Goal: Find specific page/section: Find specific page/section

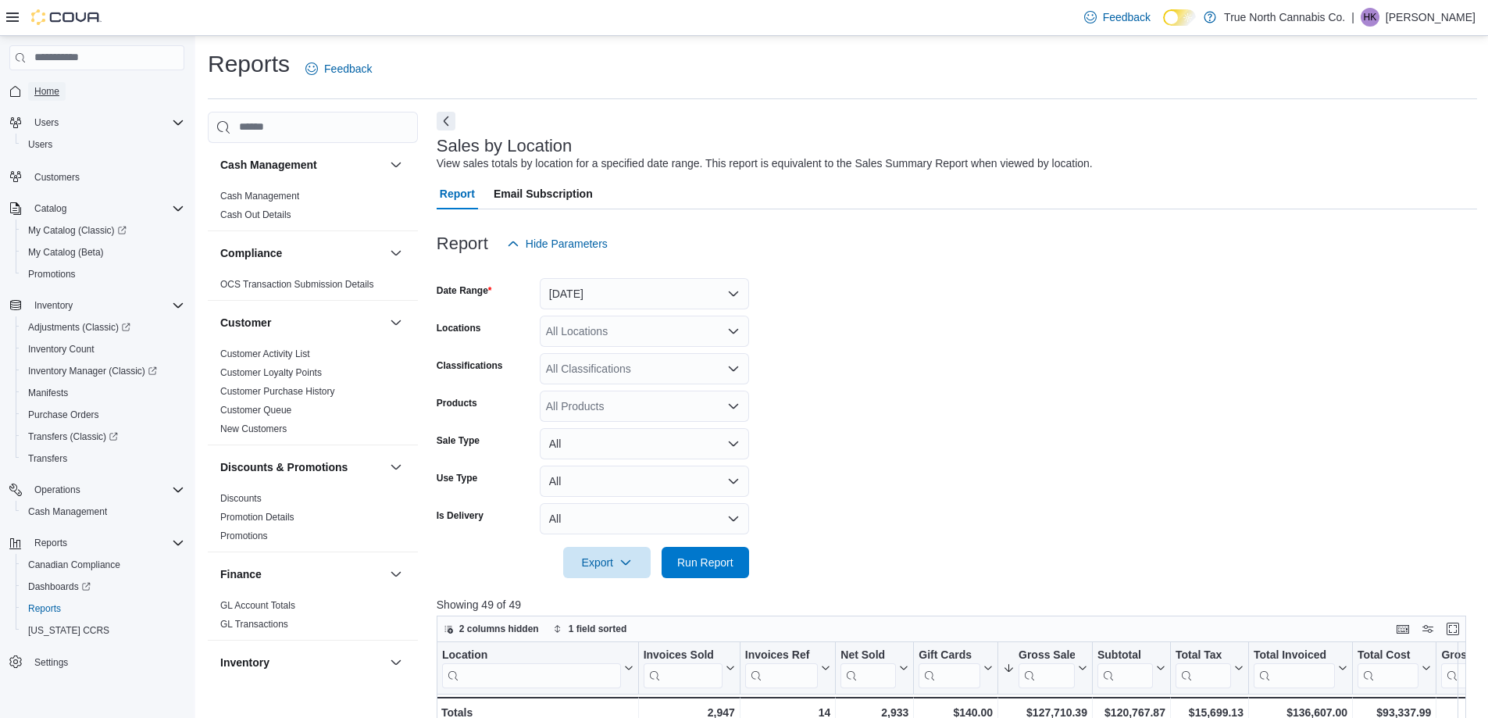
click at [41, 86] on span "Home" at bounding box center [46, 91] width 25 height 12
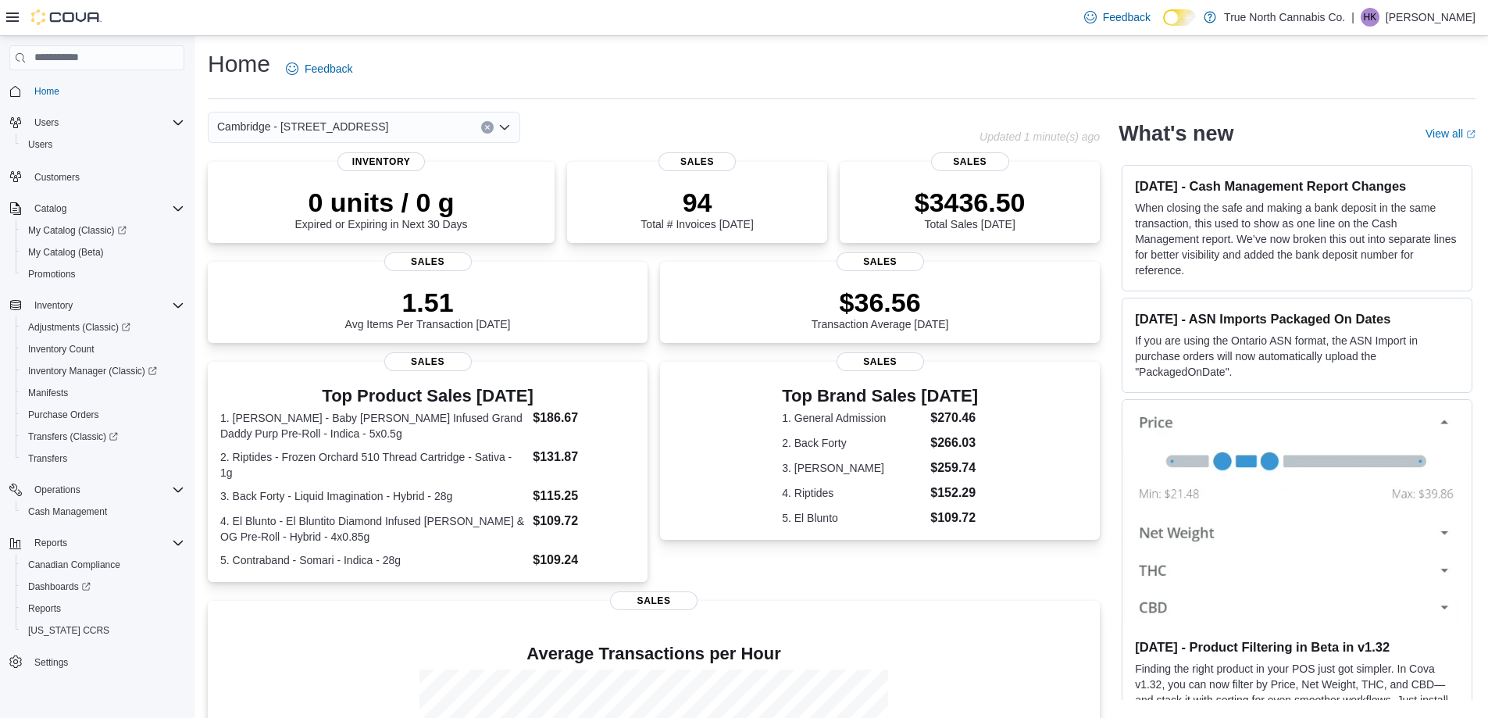
click at [506, 130] on icon "Open list of options" at bounding box center [504, 127] width 12 height 12
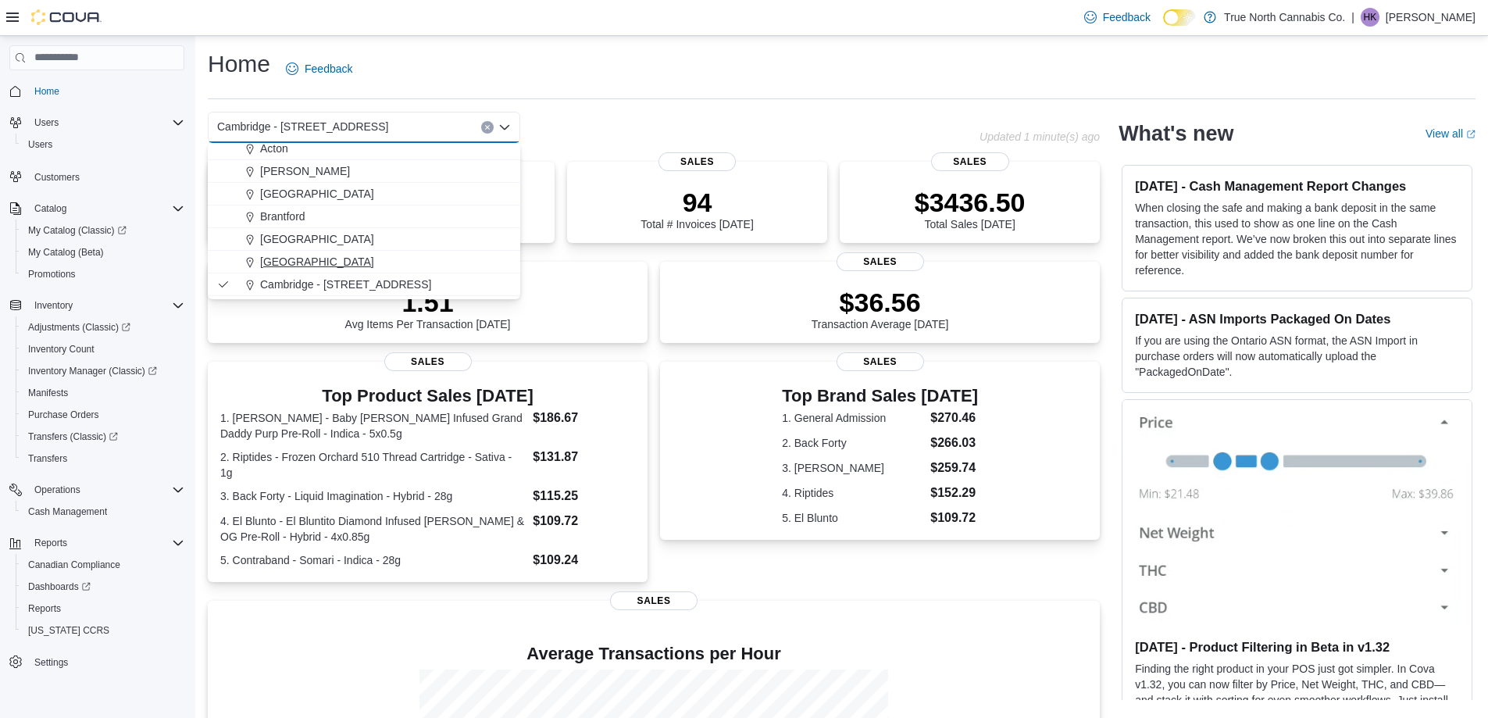
scroll to position [78, 0]
click at [366, 275] on div "Cambridge 960 King" at bounding box center [373, 280] width 275 height 16
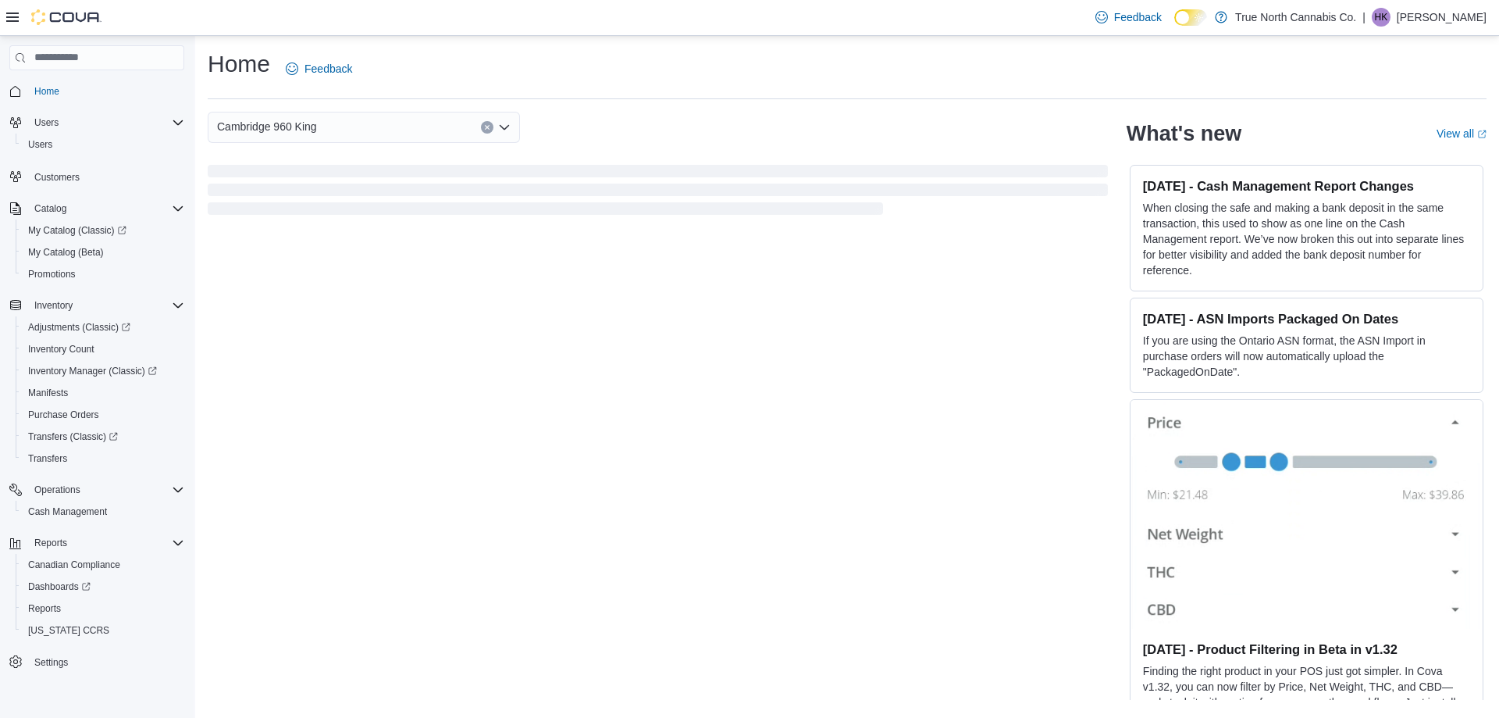
click at [564, 112] on div "Cambridge 960 King Combo box. Selected. Cambridge 960 King. Press Backspace to …" at bounding box center [658, 127] width 900 height 31
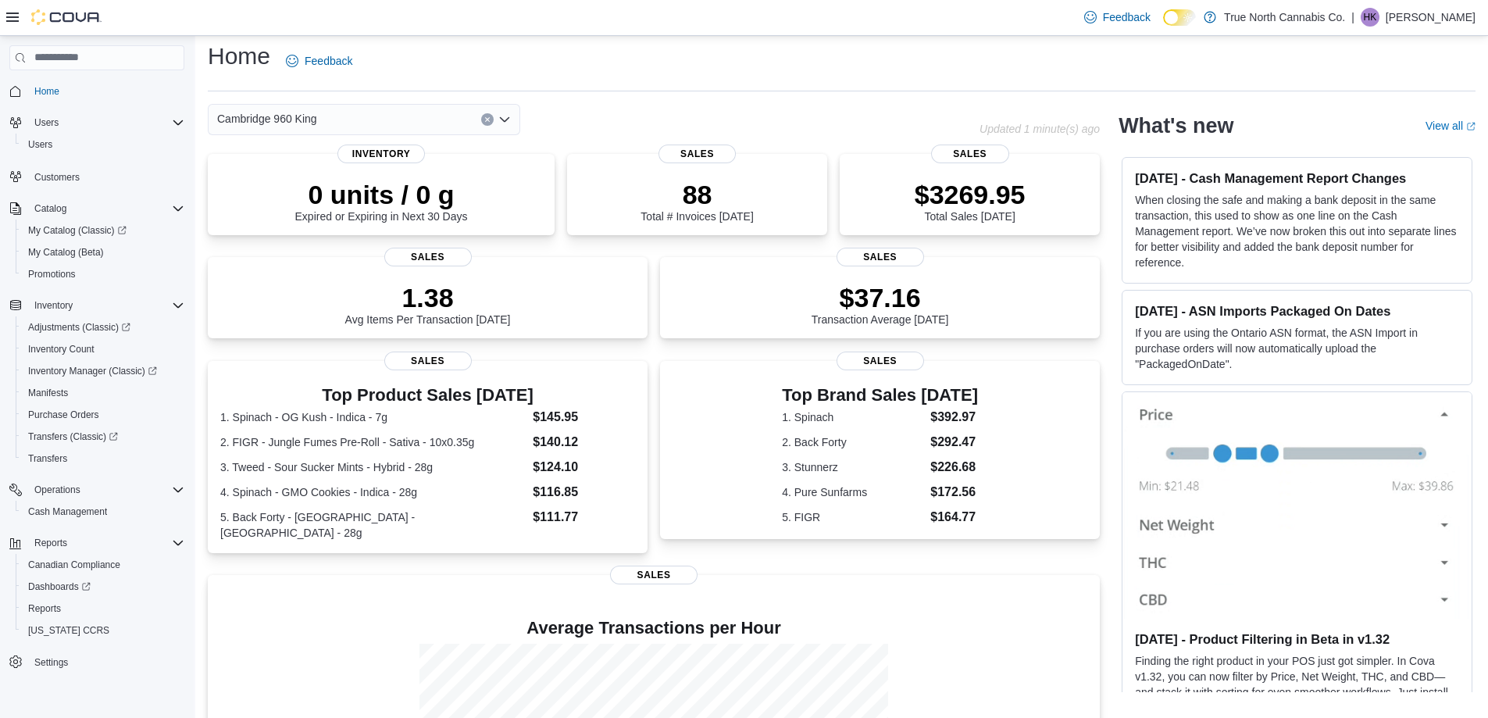
scroll to position [0, 0]
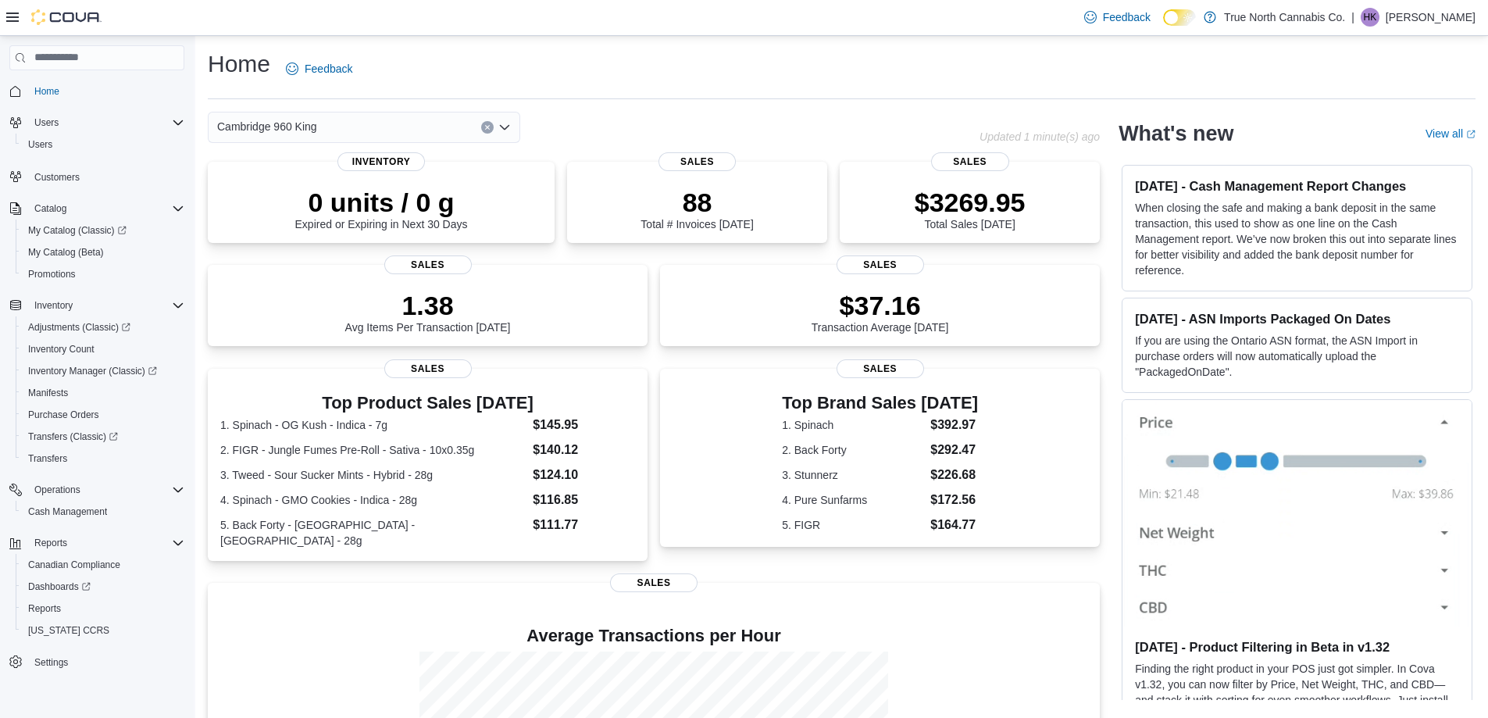
click at [504, 131] on icon "Open list of options" at bounding box center [504, 127] width 12 height 12
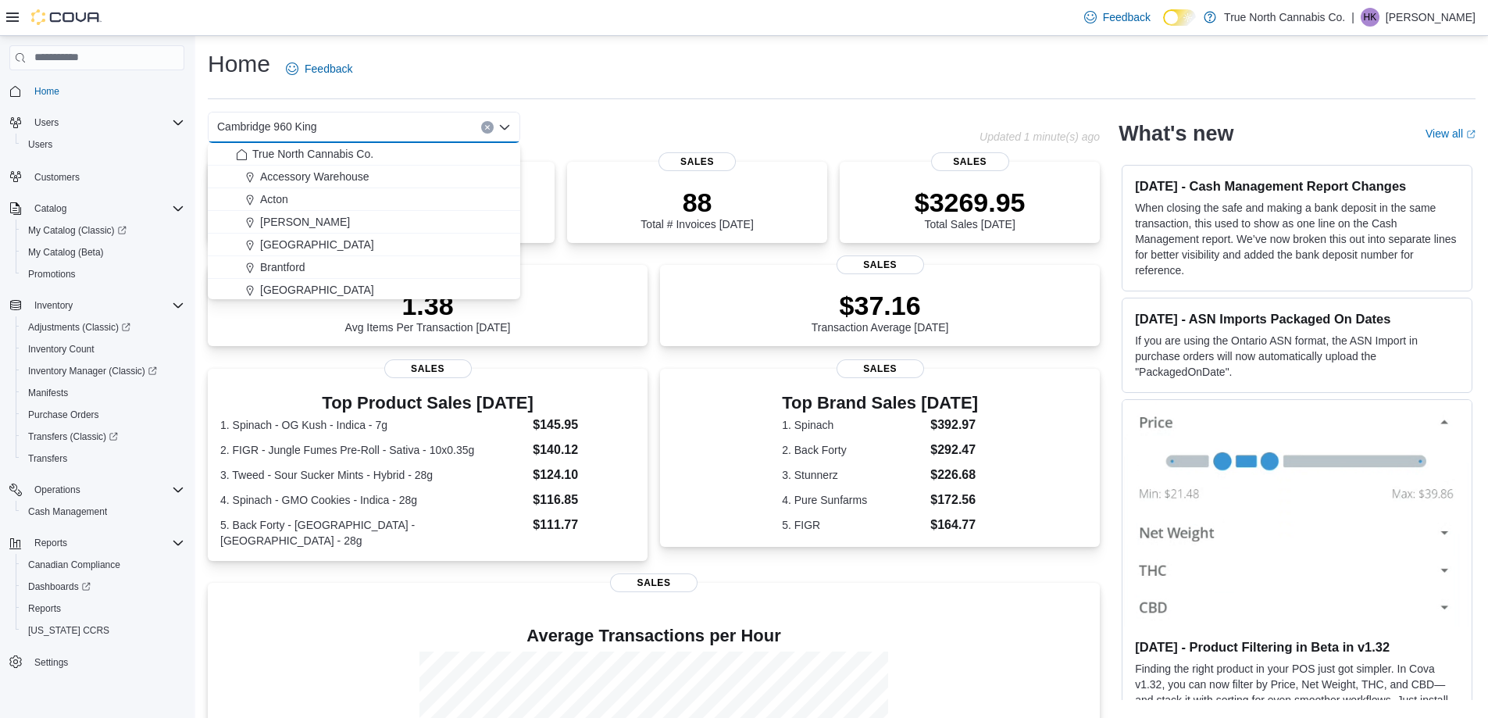
scroll to position [78, 0]
click at [391, 258] on div "Cambridge - [STREET_ADDRESS]" at bounding box center [373, 257] width 275 height 16
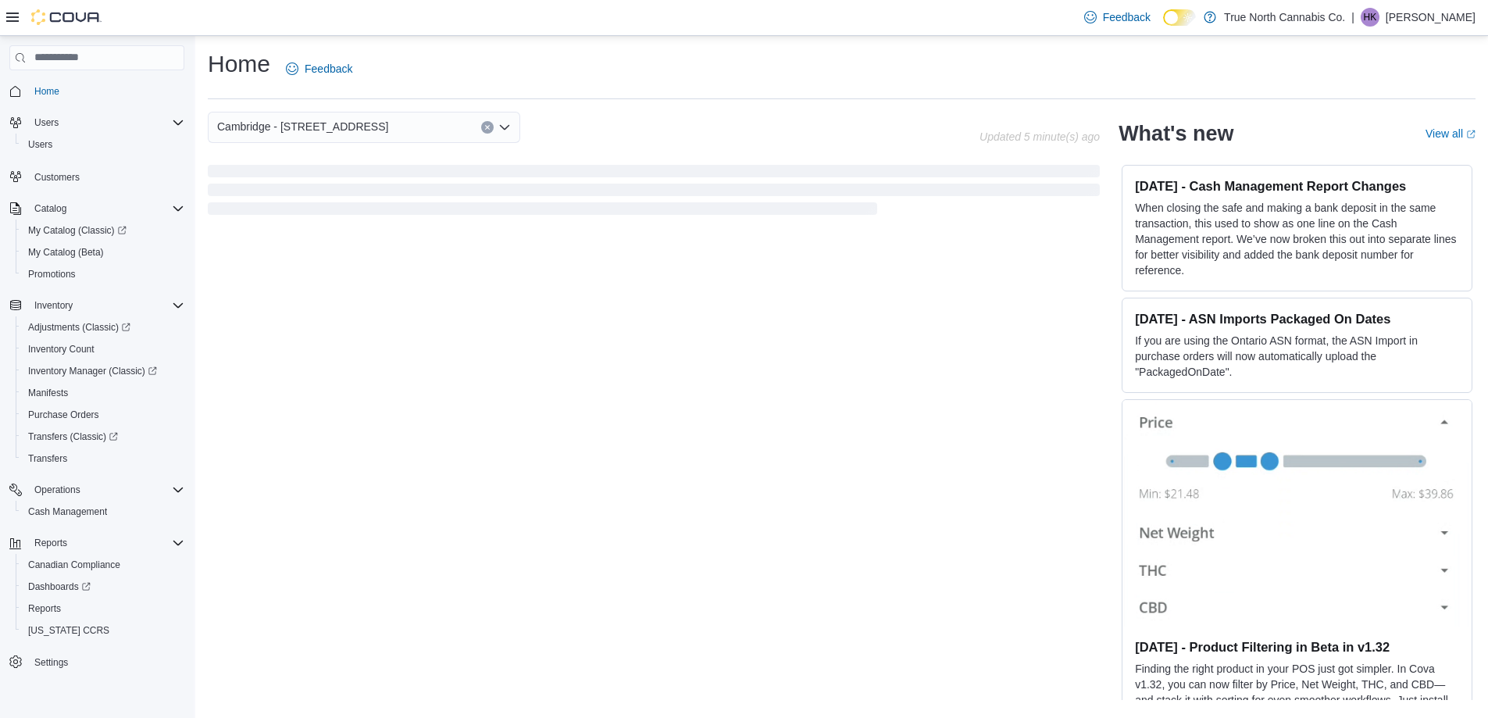
scroll to position [0, 0]
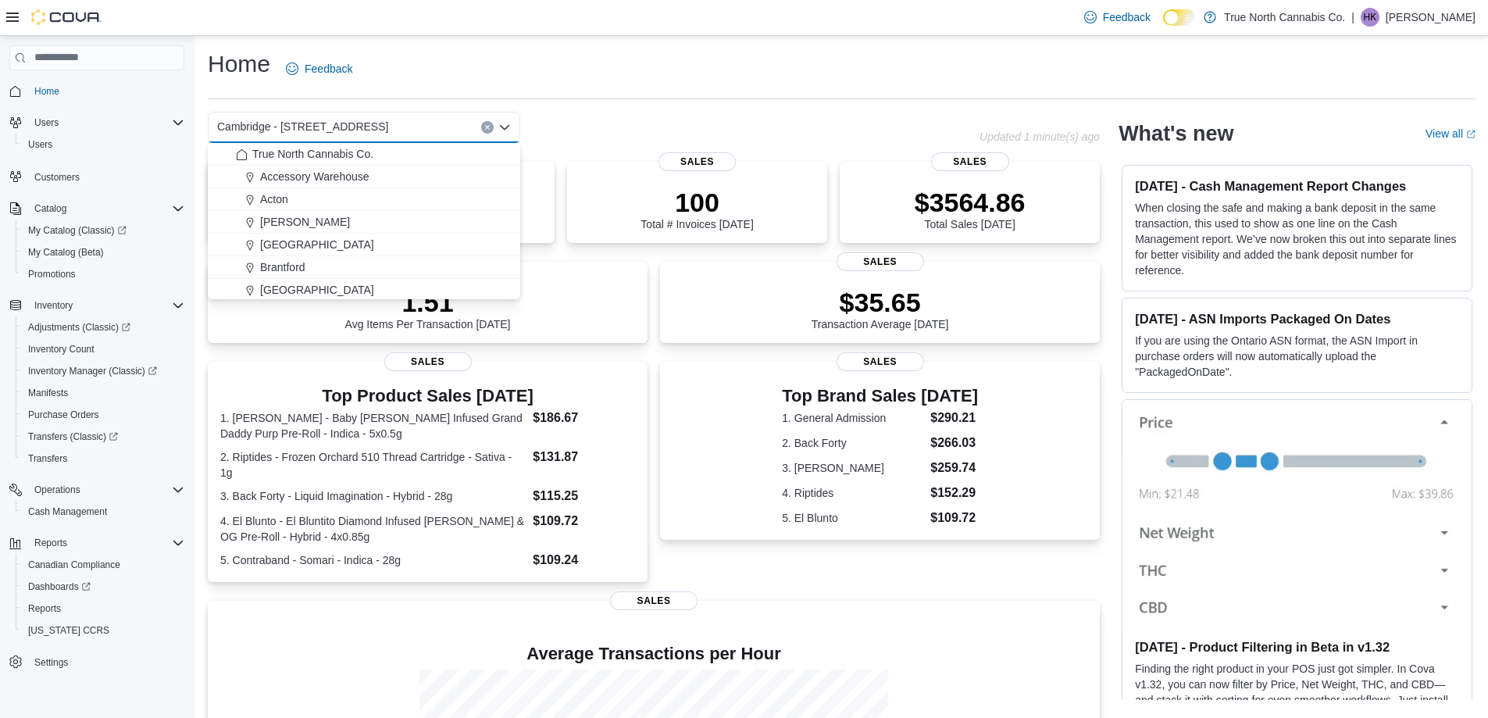
click at [733, 141] on div "Cambridge - [STREET_ADDRESS] Selected. [GEOGRAPHIC_DATA] - [STREET_ADDRESS] Pre…" at bounding box center [594, 127] width 772 height 31
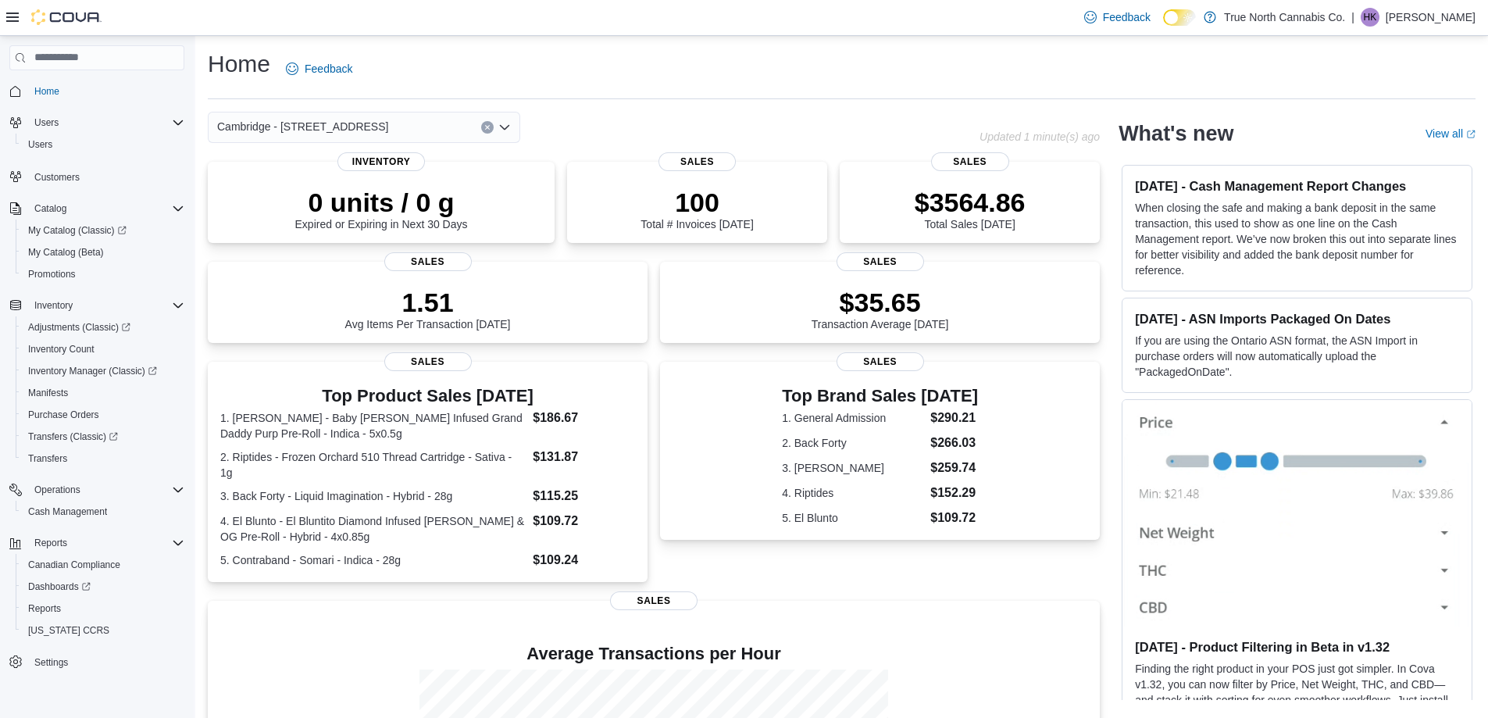
click at [506, 124] on icon "Open list of options" at bounding box center [504, 127] width 12 height 12
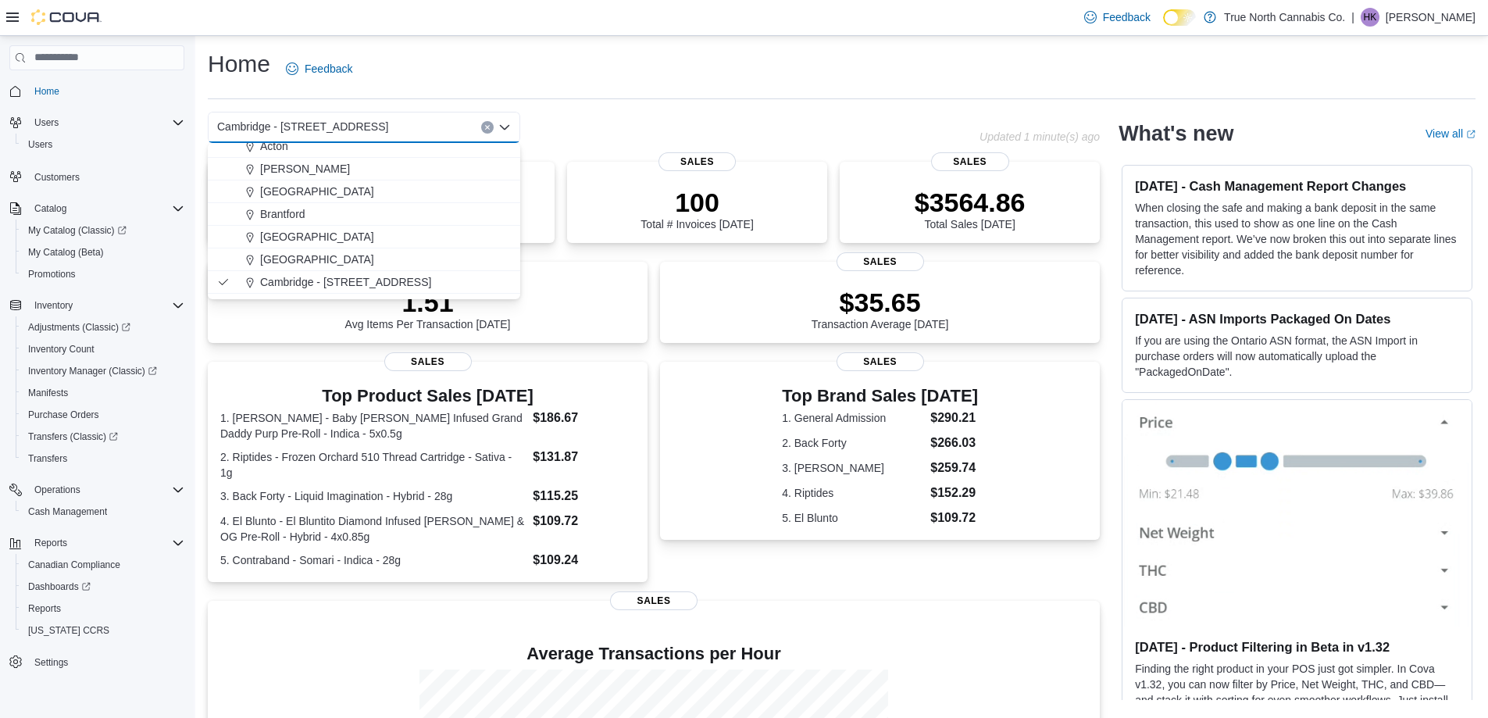
scroll to position [78, 0]
click at [400, 273] on div "Cambridge 960 King" at bounding box center [373, 280] width 275 height 16
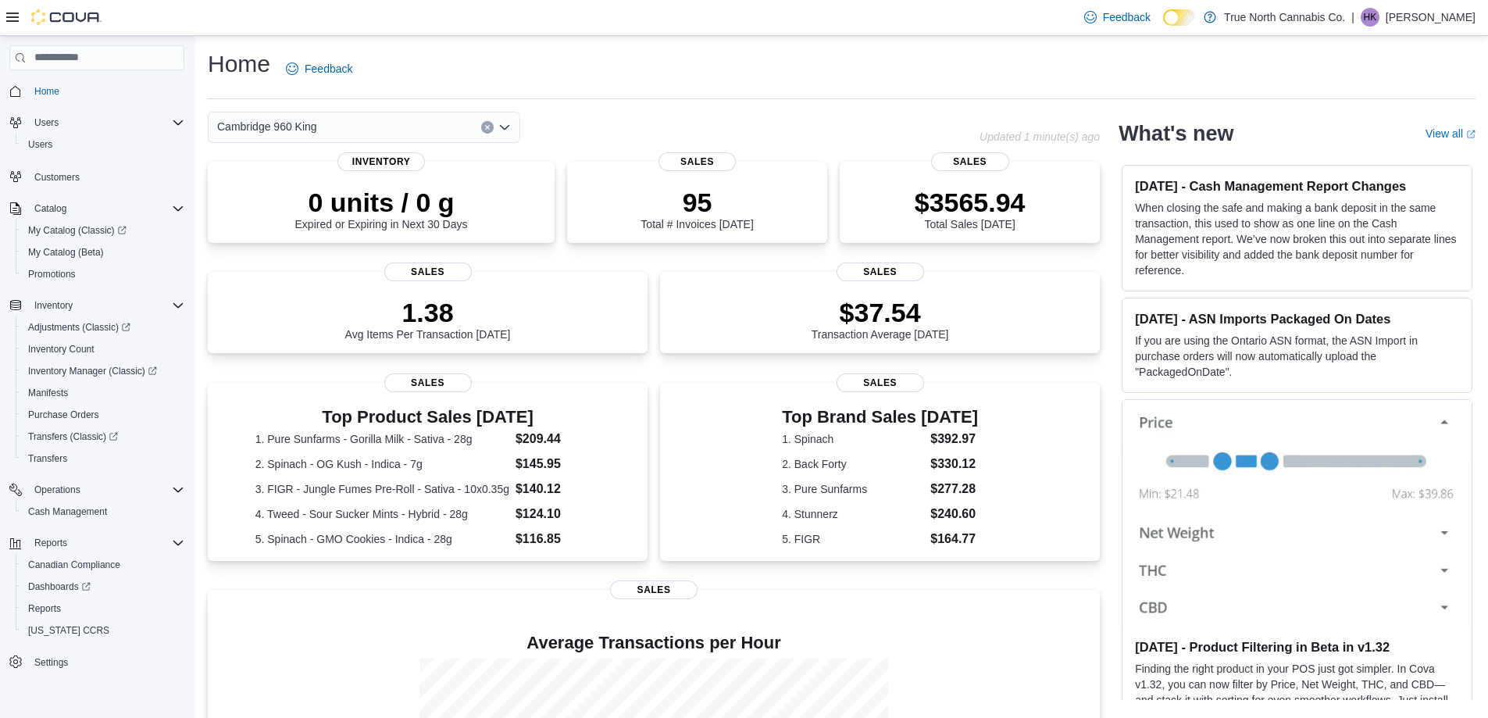
click at [503, 125] on icon "Open list of options" at bounding box center [504, 127] width 12 height 12
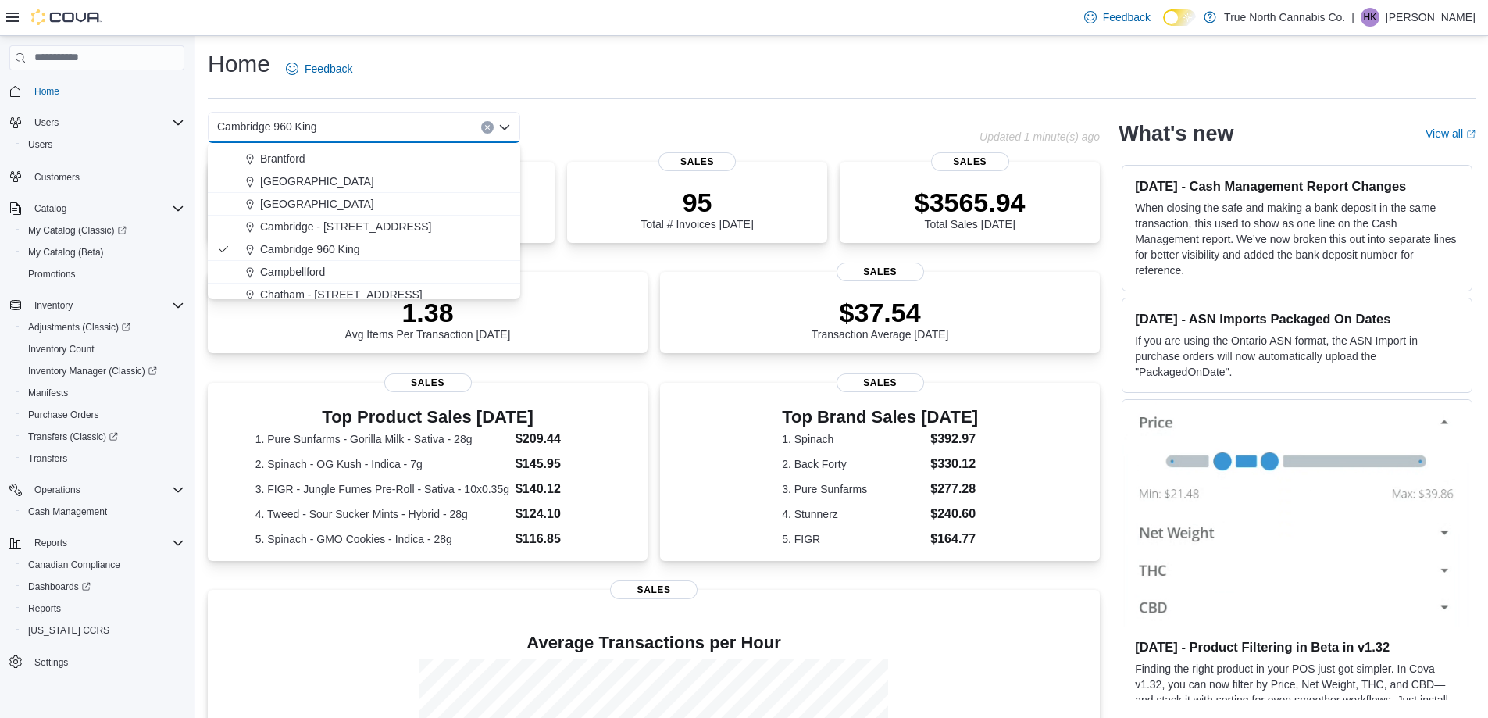
scroll to position [156, 0]
click at [391, 173] on div "Cambridge - [STREET_ADDRESS]" at bounding box center [373, 179] width 275 height 16
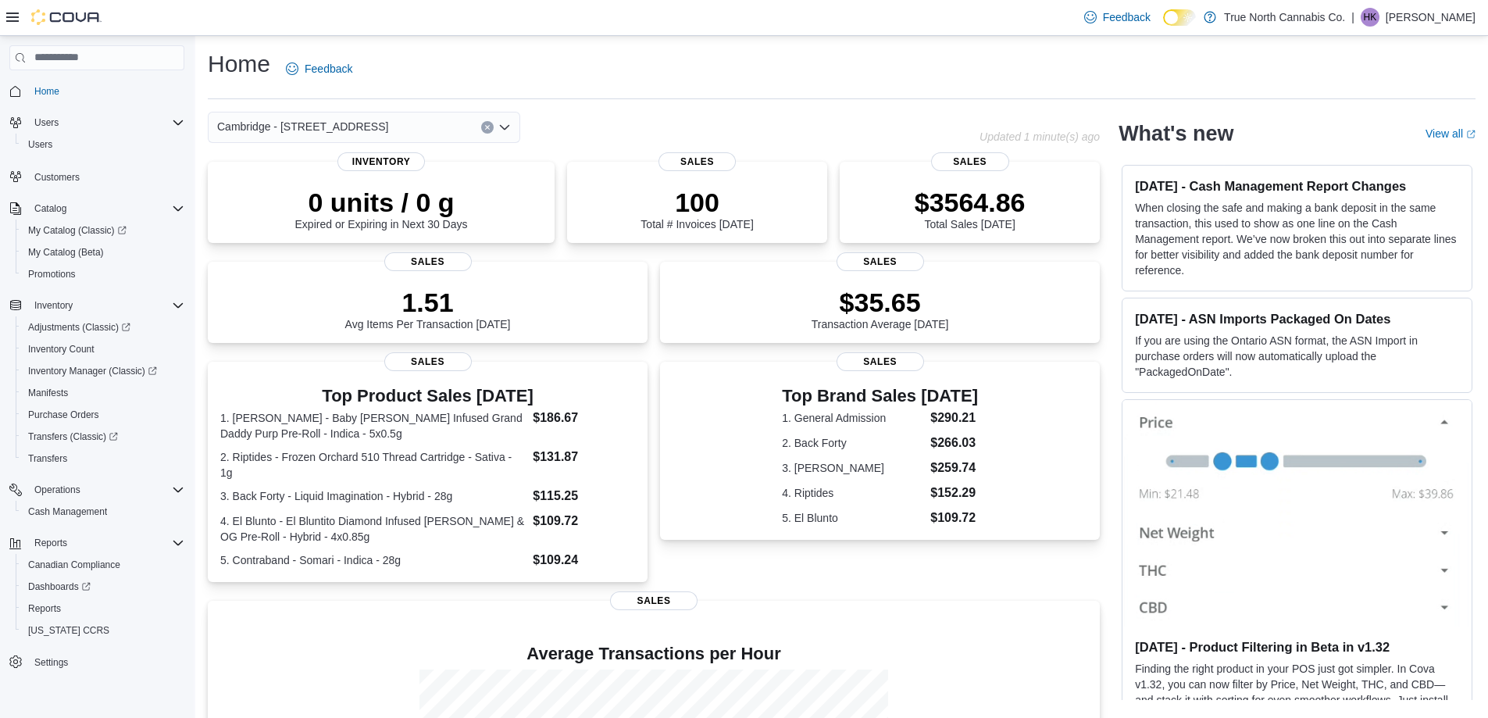
click at [504, 125] on icon "Open list of options" at bounding box center [504, 127] width 12 height 12
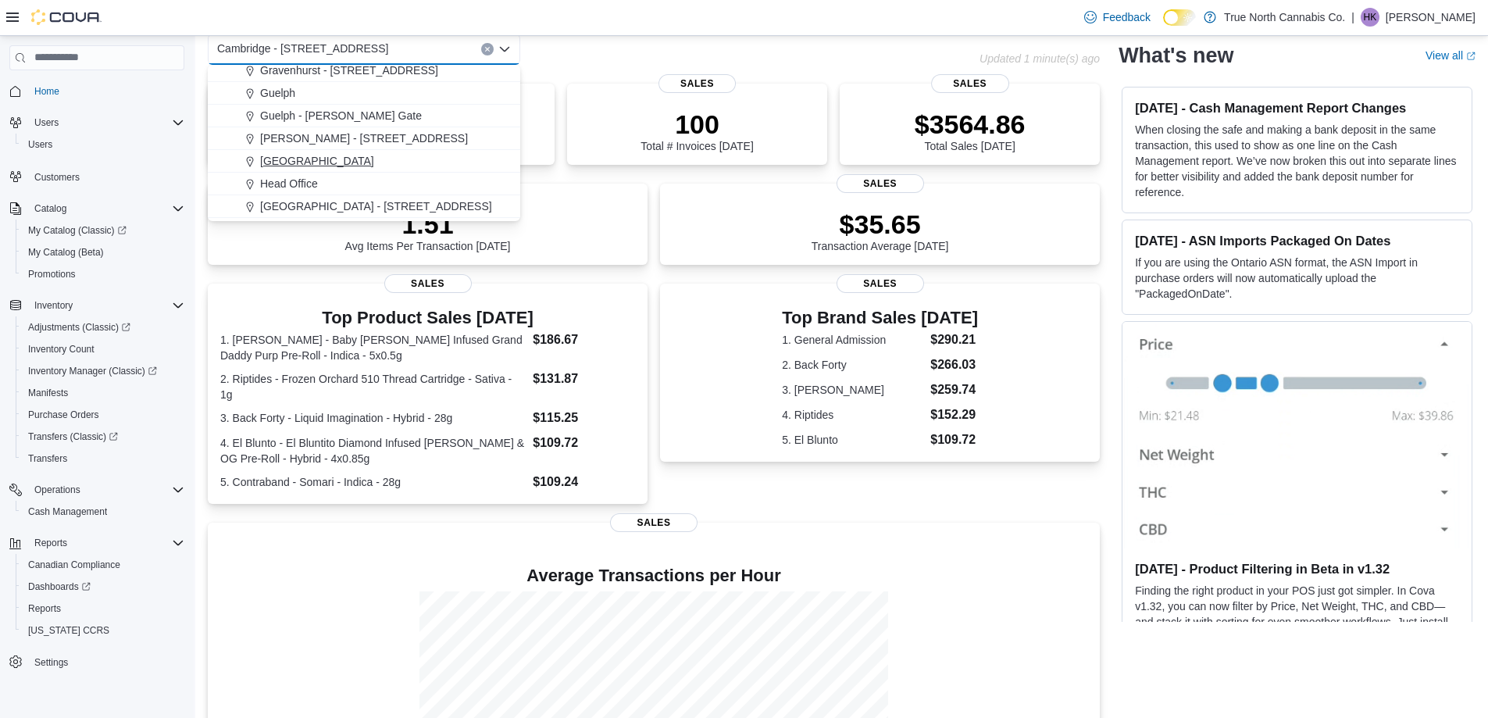
scroll to position [547, 0]
click at [332, 95] on div "Kitchener" at bounding box center [373, 95] width 275 height 16
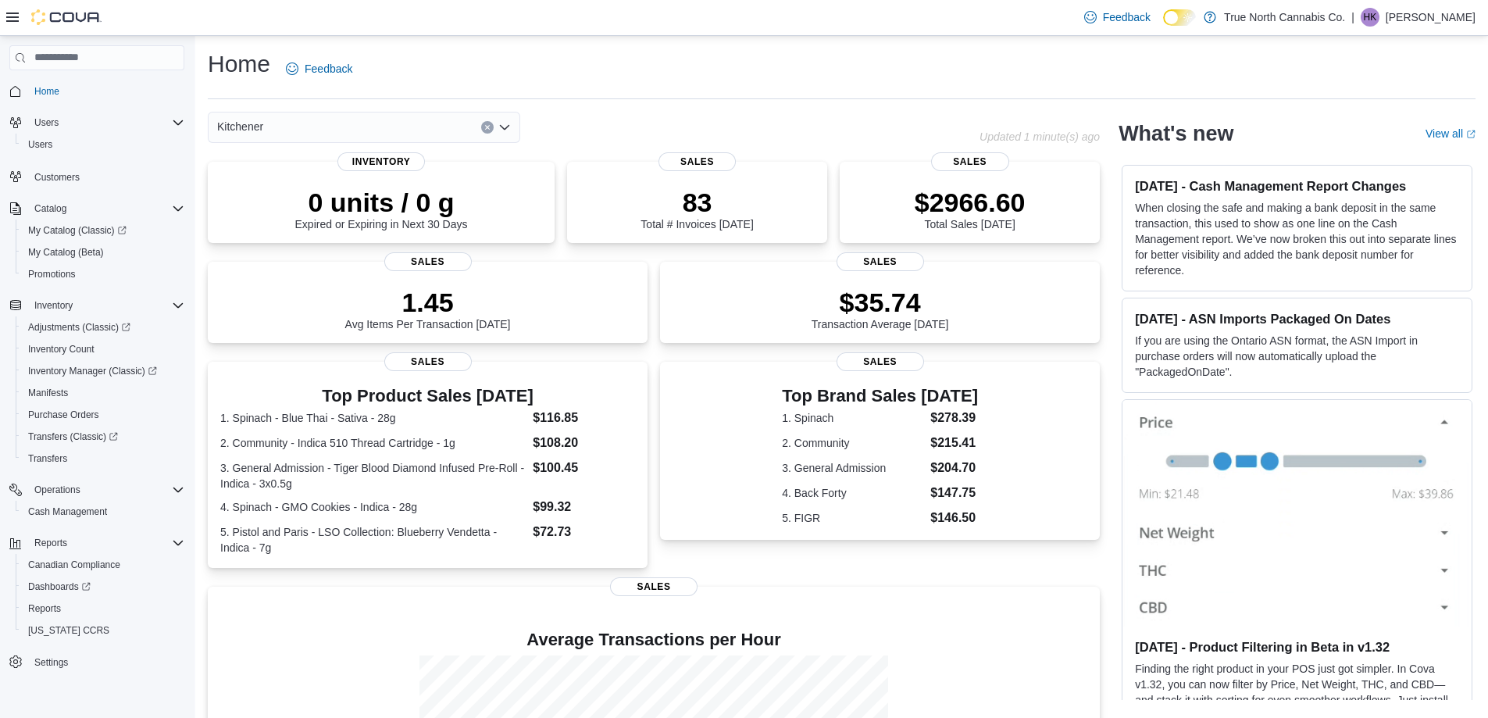
click at [500, 134] on div "Kitchener Combo box. Selected. Kitchener. Press Backspace to delete Kitchener. …" at bounding box center [364, 127] width 312 height 31
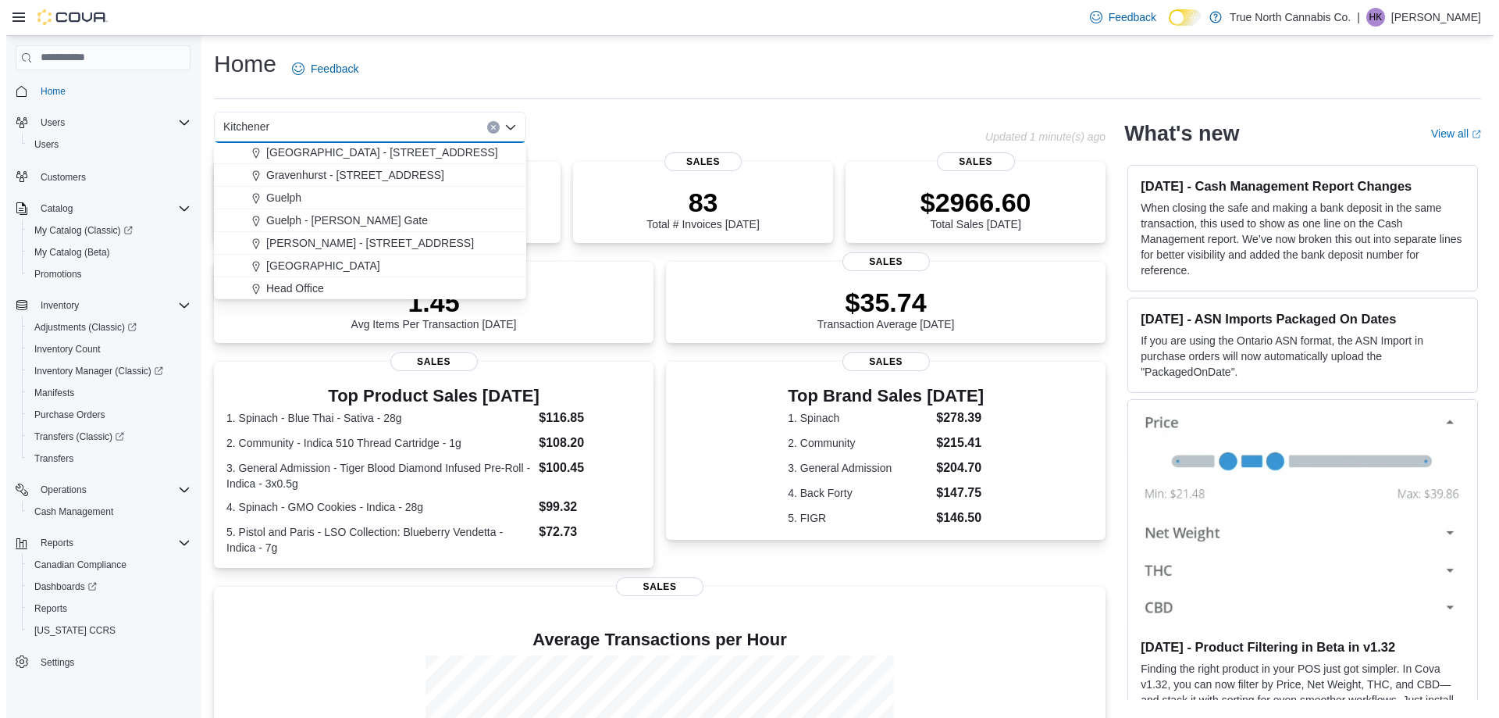
scroll to position [390, 0]
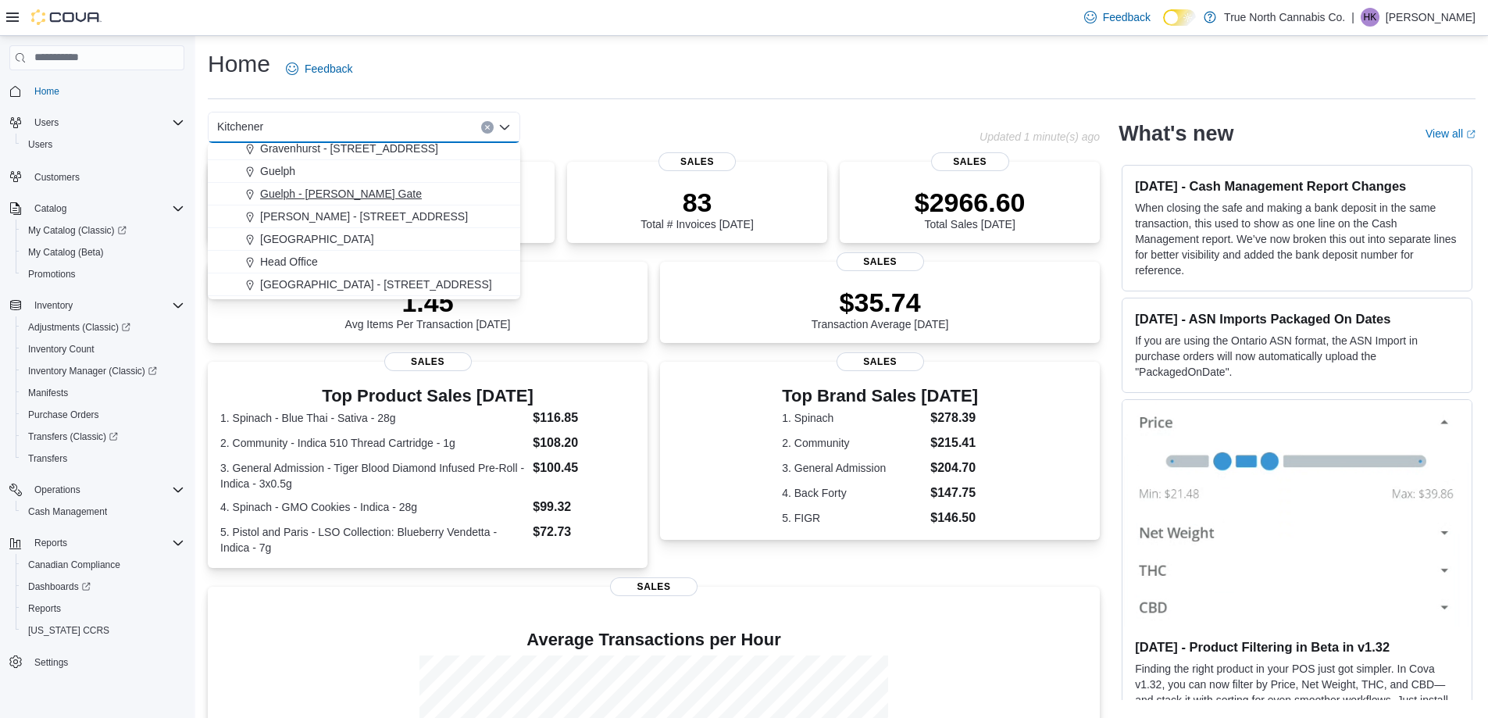
click at [357, 193] on span "Guelph - [PERSON_NAME] Gate" at bounding box center [341, 194] width 162 height 16
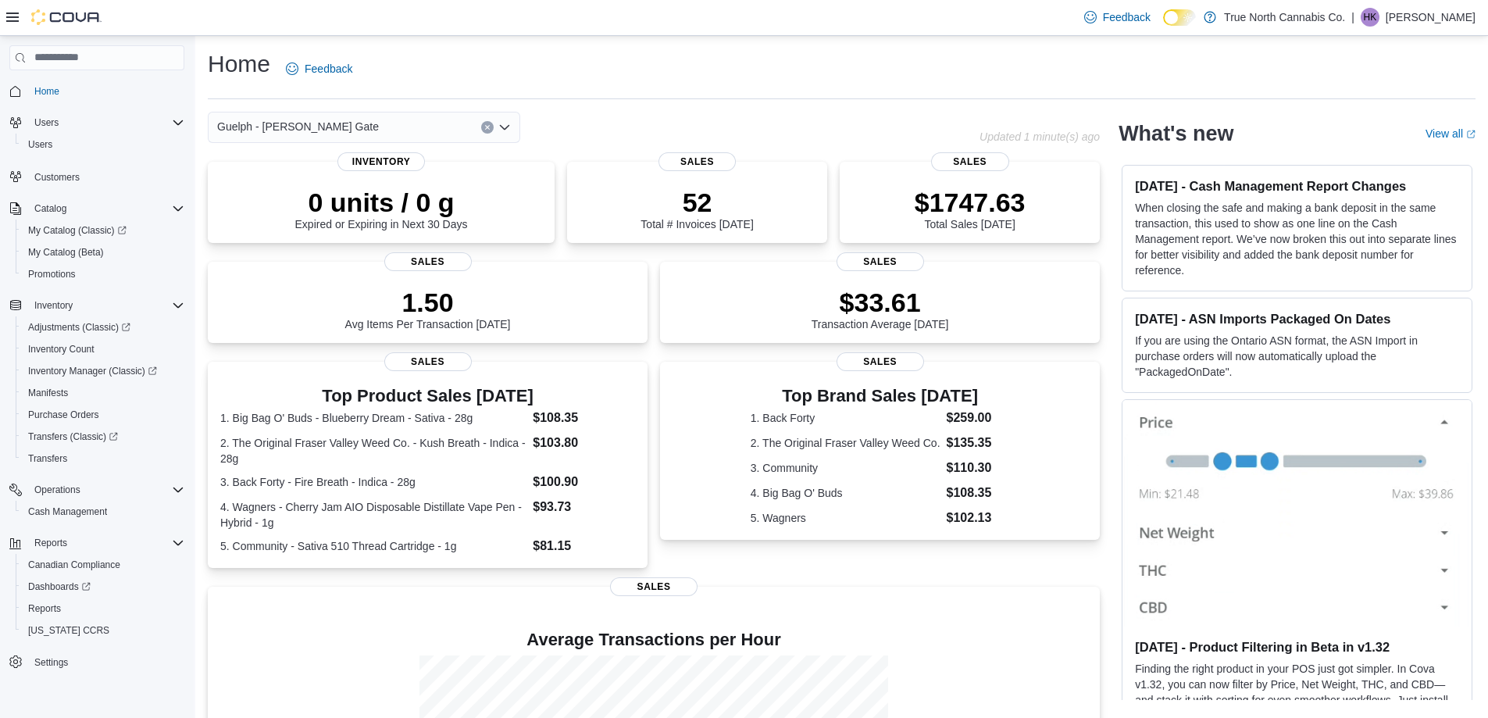
click at [508, 125] on icon "Open list of options" at bounding box center [504, 127] width 12 height 12
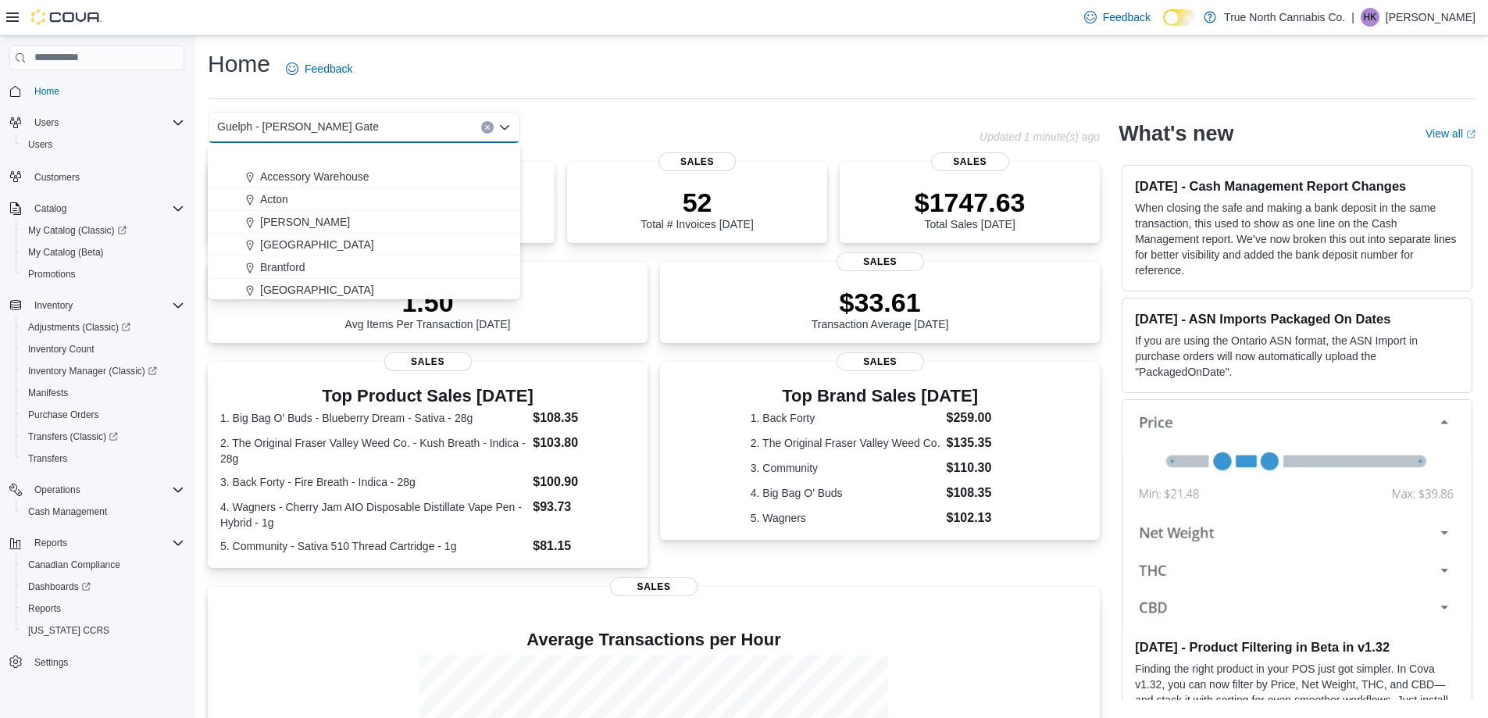
scroll to position [156, 0]
click at [376, 177] on div "Cambridge - [STREET_ADDRESS]" at bounding box center [373, 179] width 275 height 16
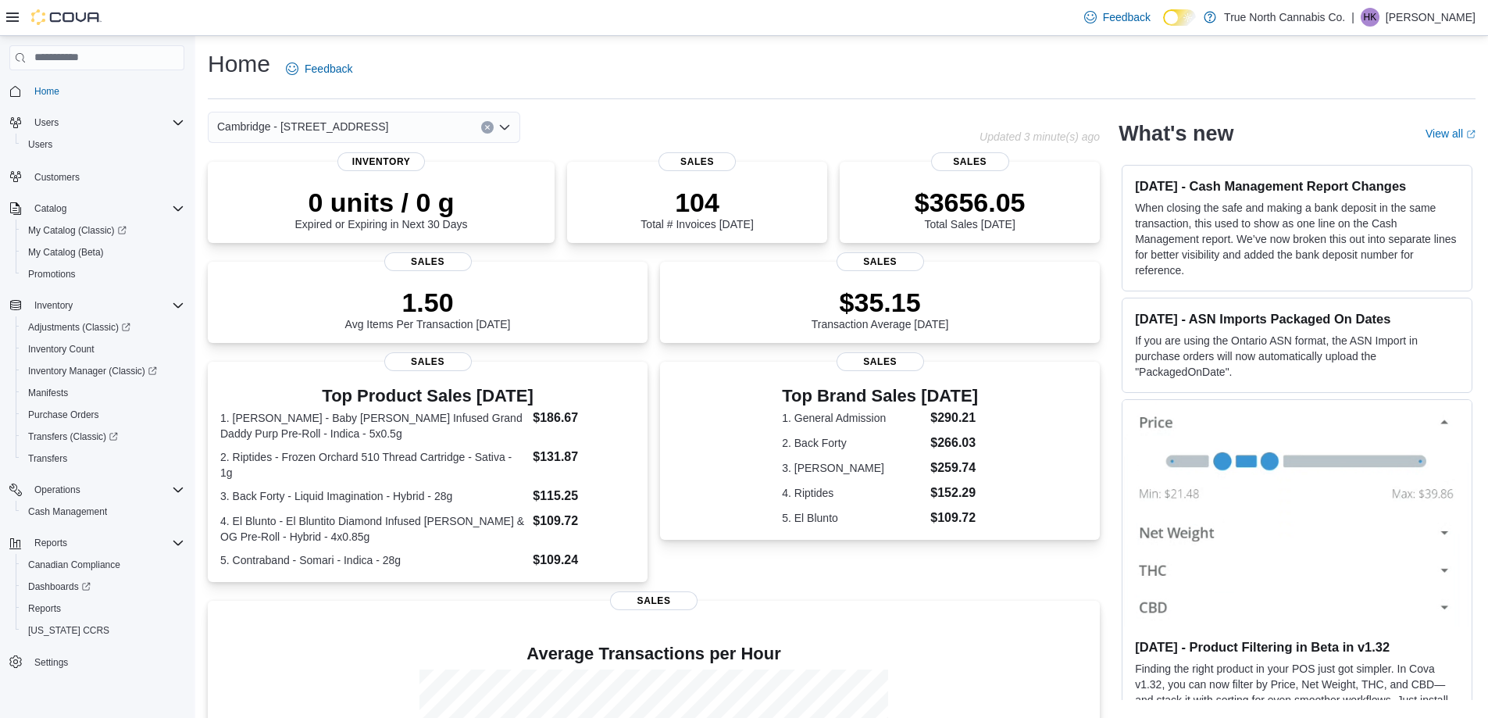
click at [634, 119] on div "Cambridge - [STREET_ADDRESS]" at bounding box center [594, 127] width 772 height 31
